Goal: Information Seeking & Learning: Learn about a topic

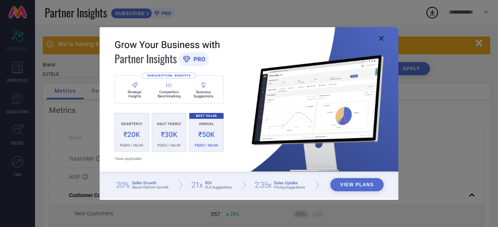
click at [382, 39] on icon at bounding box center [381, 38] width 5 height 5
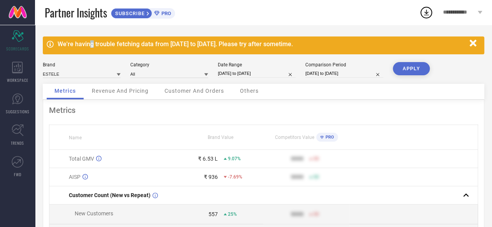
drag, startPoint x: 92, startPoint y: 43, endPoint x: 100, endPoint y: 42, distance: 7.4
click at [97, 42] on div "We're having trouble fetching data from [DATE] to [DATE]. Please try after some…" at bounding box center [262, 43] width 408 height 7
click at [100, 42] on div "We're having trouble fetching data from [DATE] to [DATE]. Please try after some…" at bounding box center [262, 43] width 408 height 7
drag, startPoint x: 141, startPoint y: 44, endPoint x: 161, endPoint y: 47, distance: 20.5
click at [161, 47] on div "We're having trouble fetching data from [DATE] to [DATE]. Please try after some…" at bounding box center [262, 43] width 408 height 7
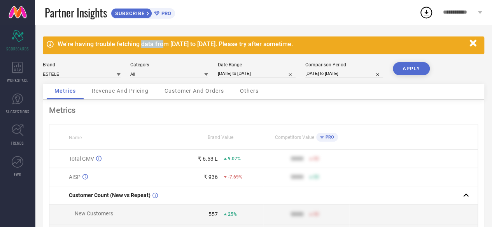
click at [161, 47] on div "We're having trouble fetching data from [DATE] to [DATE]. Please try after some…" at bounding box center [262, 43] width 408 height 7
drag, startPoint x: 85, startPoint y: 45, endPoint x: 96, endPoint y: 43, distance: 11.4
click at [85, 45] on div "We're having trouble fetching data from [DATE] to [DATE]. Please try after some…" at bounding box center [262, 43] width 408 height 7
click at [102, 42] on div "We're having trouble fetching data from [DATE] to [DATE]. Please try after some…" at bounding box center [262, 43] width 408 height 7
drag, startPoint x: 102, startPoint y: 42, endPoint x: 114, endPoint y: 48, distance: 13.9
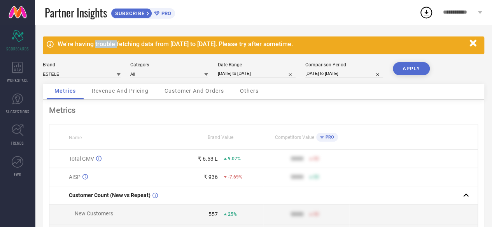
click at [114, 48] on div "We're having trouble fetching data from [DATE] to [DATE]. Please try after some…" at bounding box center [262, 43] width 408 height 7
click at [157, 47] on div "We're having trouble fetching data from [DATE] to [DATE]. Please try after some…" at bounding box center [262, 43] width 408 height 7
drag, startPoint x: 171, startPoint y: 47, endPoint x: 224, endPoint y: 44, distance: 53.4
click at [222, 44] on div "We're having trouble fetching data from [DATE] to [DATE]. Please try after some…" at bounding box center [262, 43] width 408 height 7
click at [224, 43] on div "We're having trouble fetching data from [DATE] to [DATE]. Please try after some…" at bounding box center [262, 43] width 408 height 7
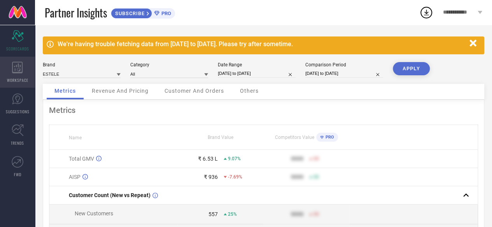
click at [14, 66] on icon at bounding box center [17, 68] width 10 height 12
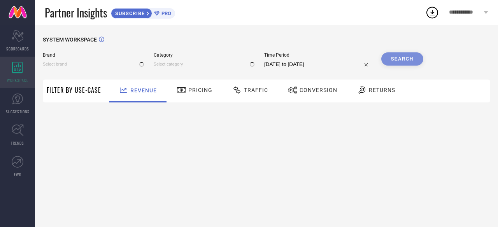
type input "ESTELE"
type input "All"
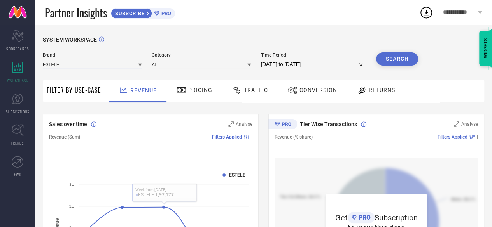
click at [54, 63] on input at bounding box center [92, 64] width 99 height 8
click at [57, 75] on span "ESTELE" at bounding box center [55, 74] width 16 height 5
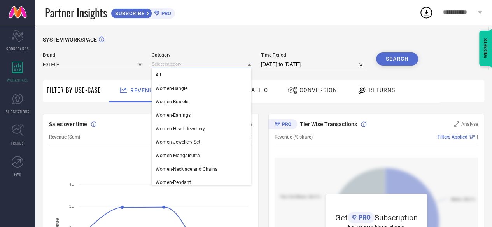
click at [162, 65] on input at bounding box center [201, 64] width 99 height 8
click at [166, 87] on span "Women-Bangle" at bounding box center [171, 88] width 32 height 5
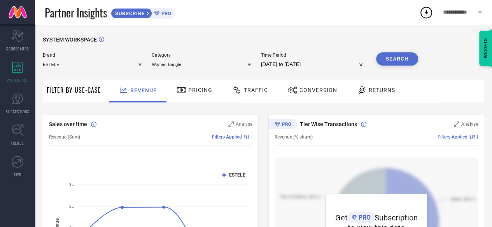
click at [184, 88] on icon at bounding box center [181, 90] width 10 height 9
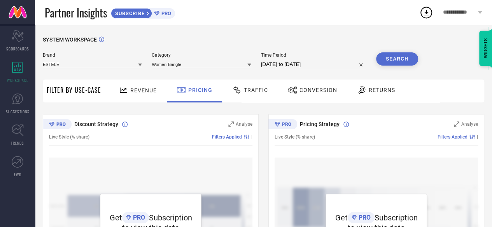
click at [375, 91] on span "Returns" at bounding box center [381, 90] width 26 height 6
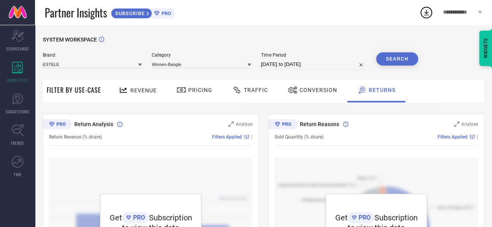
click at [131, 84] on div "Revenue" at bounding box center [138, 91] width 42 height 14
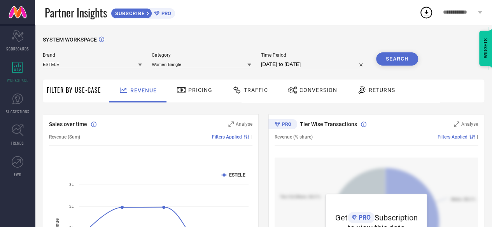
click at [258, 86] on div "Traffic" at bounding box center [250, 90] width 40 height 13
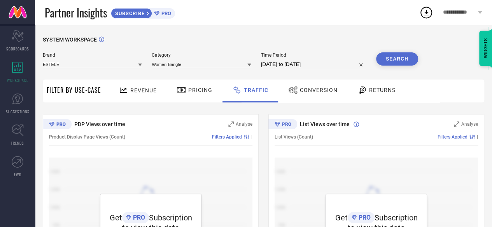
click at [200, 95] on div "Pricing" at bounding box center [195, 90] width 40 height 13
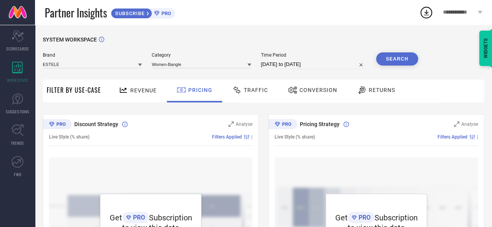
click at [141, 85] on div "Revenue" at bounding box center [138, 91] width 42 height 14
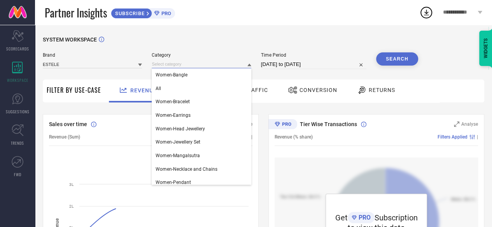
click at [183, 63] on input at bounding box center [201, 64] width 99 height 8
click at [176, 82] on div "Women-Bangle" at bounding box center [201, 74] width 99 height 13
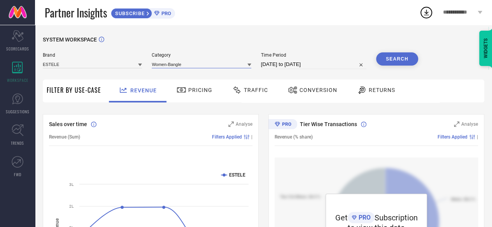
click at [180, 65] on input at bounding box center [201, 64] width 99 height 8
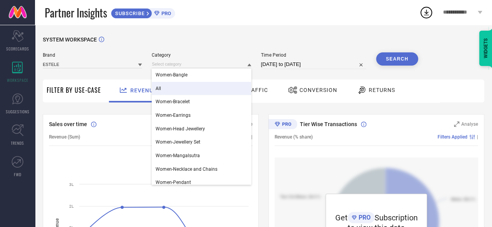
click at [173, 87] on div "All" at bounding box center [201, 88] width 99 height 13
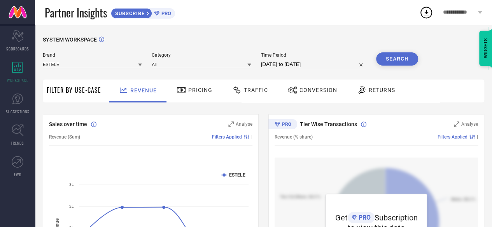
click at [393, 63] on button "Search" at bounding box center [397, 58] width 42 height 13
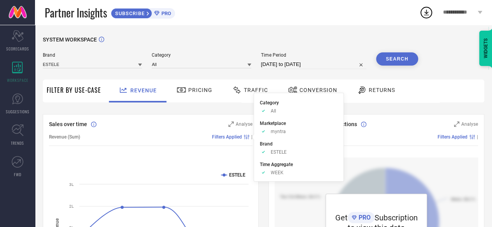
click at [229, 136] on span "Filters Applied" at bounding box center [227, 136] width 30 height 5
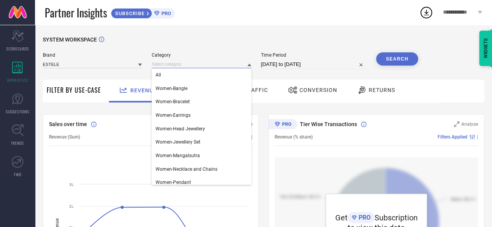
click at [174, 64] on input at bounding box center [201, 64] width 99 height 8
click at [174, 75] on div "All" at bounding box center [201, 74] width 99 height 13
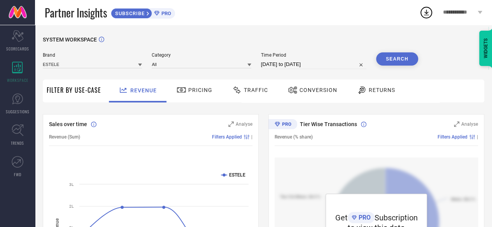
click at [162, 15] on span "PRO" at bounding box center [165, 13] width 12 height 6
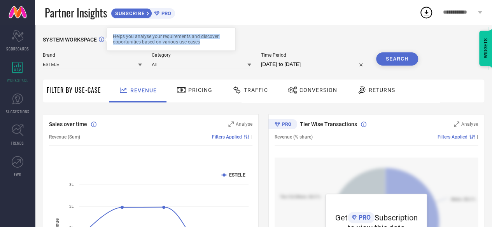
drag, startPoint x: 114, startPoint y: 35, endPoint x: 216, endPoint y: 46, distance: 102.8
click at [216, 46] on div "Helps you analyse your requirements and discover opportunities based on various…" at bounding box center [171, 39] width 129 height 23
drag, startPoint x: 202, startPoint y: 43, endPoint x: 112, endPoint y: 38, distance: 90.7
click at [112, 38] on div "Helps you analyse your requirements and discover opportunities based on various…" at bounding box center [171, 39] width 129 height 23
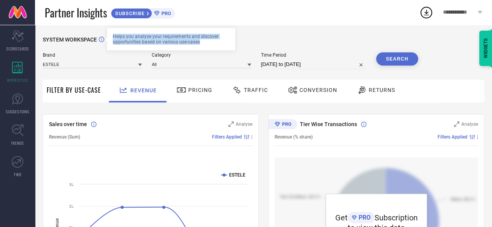
click at [112, 38] on div "Helps you analyse your requirements and discover opportunities based on various…" at bounding box center [171, 39] width 129 height 23
drag, startPoint x: 114, startPoint y: 35, endPoint x: 218, endPoint y: 45, distance: 104.3
click at [218, 45] on div "Helps you analyse your requirements and discover opportunities based on various…" at bounding box center [171, 39] width 129 height 23
click at [282, 39] on div "SYSTEM WORKSPACE Helps you analyse your requirements and discover opportunities…" at bounding box center [263, 45] width 441 height 16
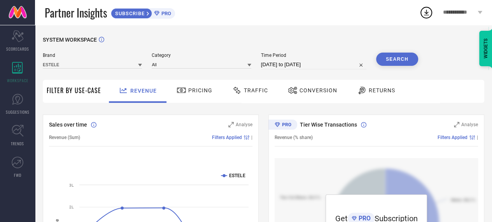
click at [309, 64] on input "[DATE] to [DATE]" at bounding box center [313, 64] width 105 height 9
select select "7"
select select "2025"
select select "8"
select select "2025"
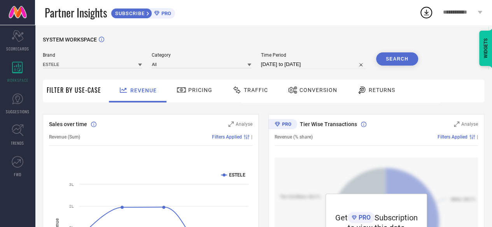
click at [312, 51] on div "SYSTEM WORKSPACE" at bounding box center [263, 45] width 441 height 16
click at [392, 63] on button "Search" at bounding box center [397, 58] width 42 height 13
click at [63, 87] on span "Filter By Use-Case" at bounding box center [74, 90] width 54 height 9
click at [64, 89] on span "Filter By Use-Case" at bounding box center [74, 90] width 54 height 9
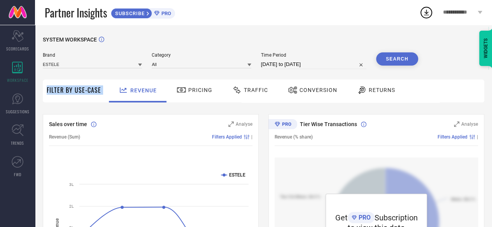
click at [64, 89] on span "Filter By Use-Case" at bounding box center [74, 90] width 54 height 9
copy div "Filter By Use-Case"
drag, startPoint x: 229, startPoint y: 88, endPoint x: 251, endPoint y: 92, distance: 22.6
click at [251, 92] on div "Traffic" at bounding box center [250, 90] width 40 height 13
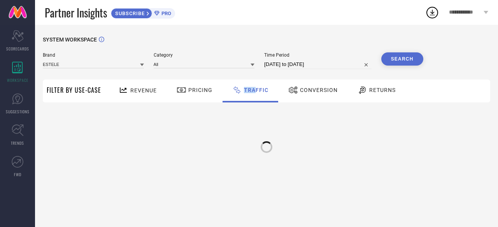
click at [251, 92] on span "Traffic" at bounding box center [256, 90] width 24 height 6
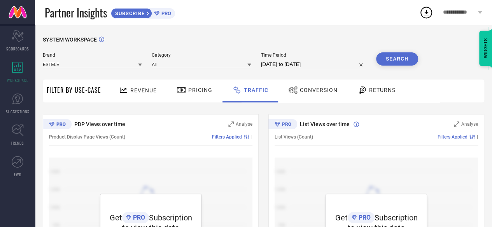
click at [203, 42] on div "SYSTEM WORKSPACE" at bounding box center [263, 45] width 441 height 16
click at [176, 62] on div "All" at bounding box center [201, 64] width 99 height 8
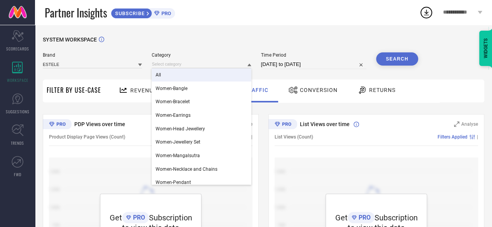
click at [161, 77] on span "All" at bounding box center [157, 74] width 5 height 5
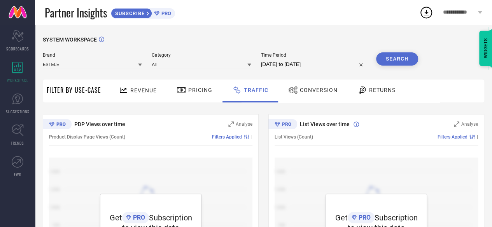
click at [173, 52] on div "SYSTEM WORKSPACE" at bounding box center [263, 45] width 441 height 16
click at [392, 89] on span "Returns" at bounding box center [382, 90] width 26 height 6
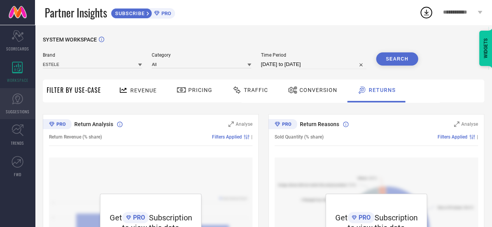
click at [21, 98] on icon at bounding box center [18, 99] width 12 height 12
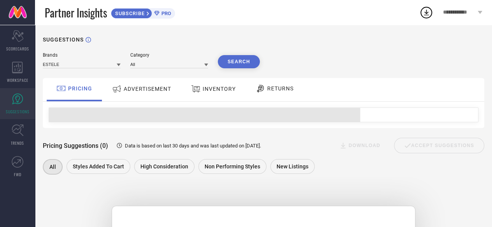
click at [152, 87] on span "ADVERTISEMENT" at bounding box center [147, 89] width 47 height 6
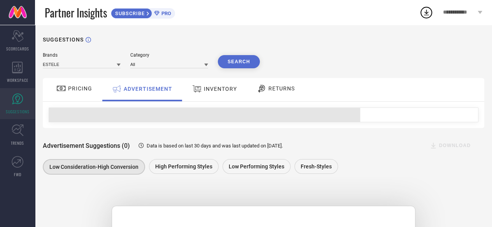
click at [69, 93] on div "PRICING" at bounding box center [74, 88] width 40 height 13
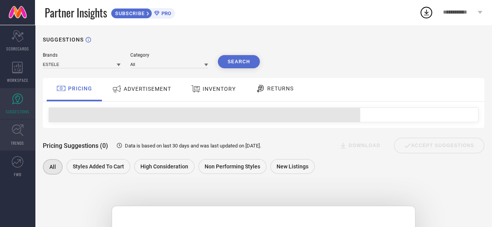
click at [18, 131] on icon at bounding box center [18, 130] width 12 height 12
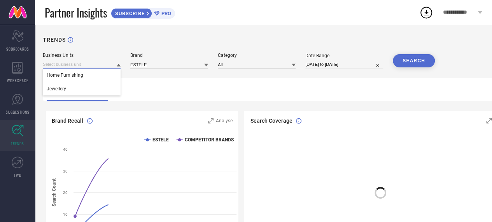
click at [58, 63] on input at bounding box center [82, 64] width 78 height 8
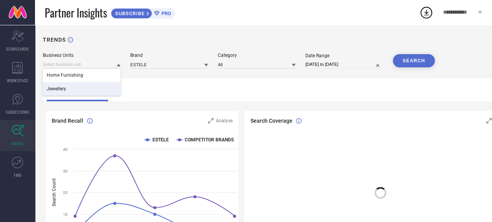
click at [59, 86] on span "Jewellery" at bounding box center [56, 88] width 19 height 5
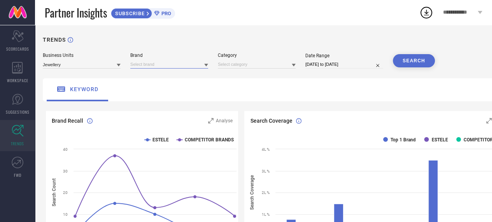
click at [145, 63] on input at bounding box center [169, 64] width 78 height 8
click at [145, 77] on span "ESTELE" at bounding box center [142, 74] width 16 height 5
click at [244, 65] on input at bounding box center [257, 64] width 78 height 8
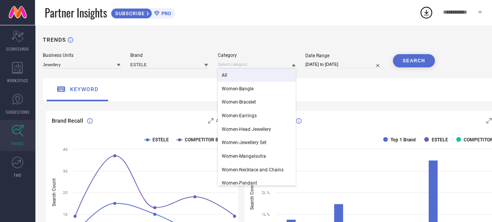
click at [241, 74] on div "All" at bounding box center [257, 74] width 78 height 13
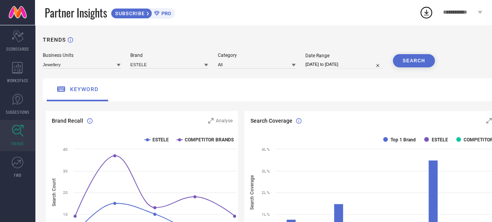
click at [421, 55] on button "SEARCH" at bounding box center [414, 60] width 42 height 13
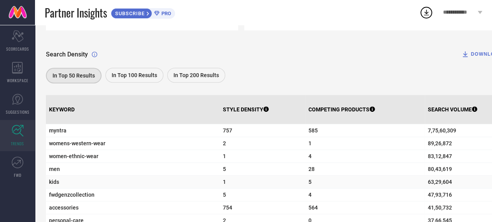
scroll to position [224, 0]
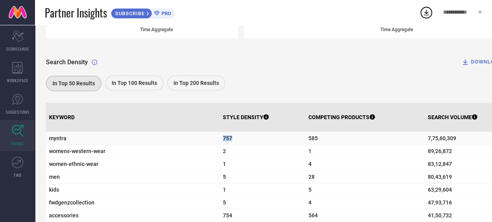
drag, startPoint x: 217, startPoint y: 138, endPoint x: 239, endPoint y: 138, distance: 22.2
click at [239, 138] on td "757" at bounding box center [263, 138] width 86 height 13
click at [239, 138] on span "757" at bounding box center [262, 138] width 79 height 6
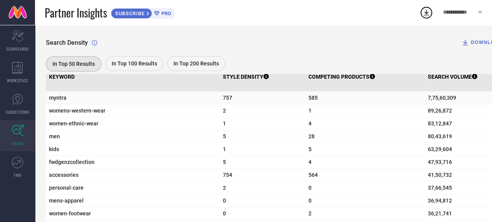
scroll to position [235, 0]
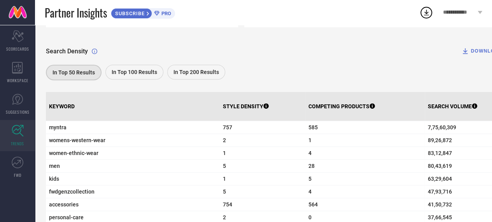
click at [133, 66] on div "In Top 100 Results" at bounding box center [134, 72] width 58 height 15
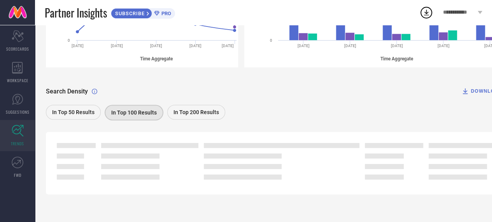
scroll to position [196, 0]
click at [76, 110] on span "In Top 50 Results" at bounding box center [73, 112] width 42 height 6
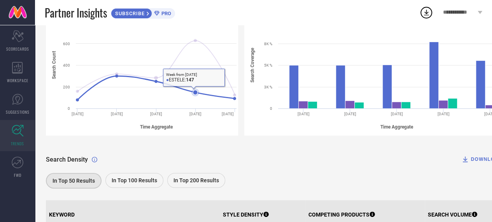
scroll to position [0, 0]
